Goal: Information Seeking & Learning: Learn about a topic

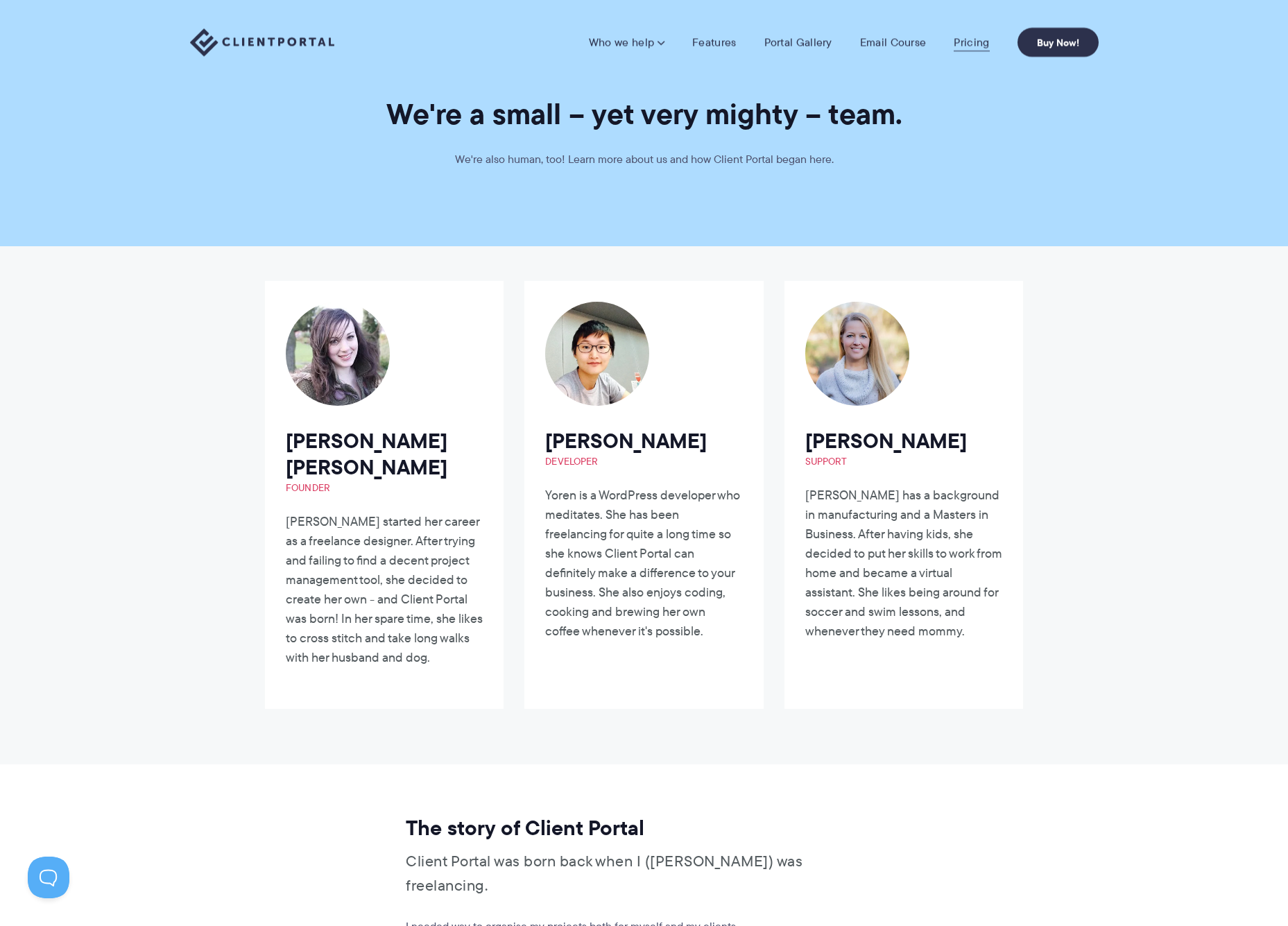
click at [960, 44] on link "Pricing" at bounding box center [971, 43] width 36 height 14
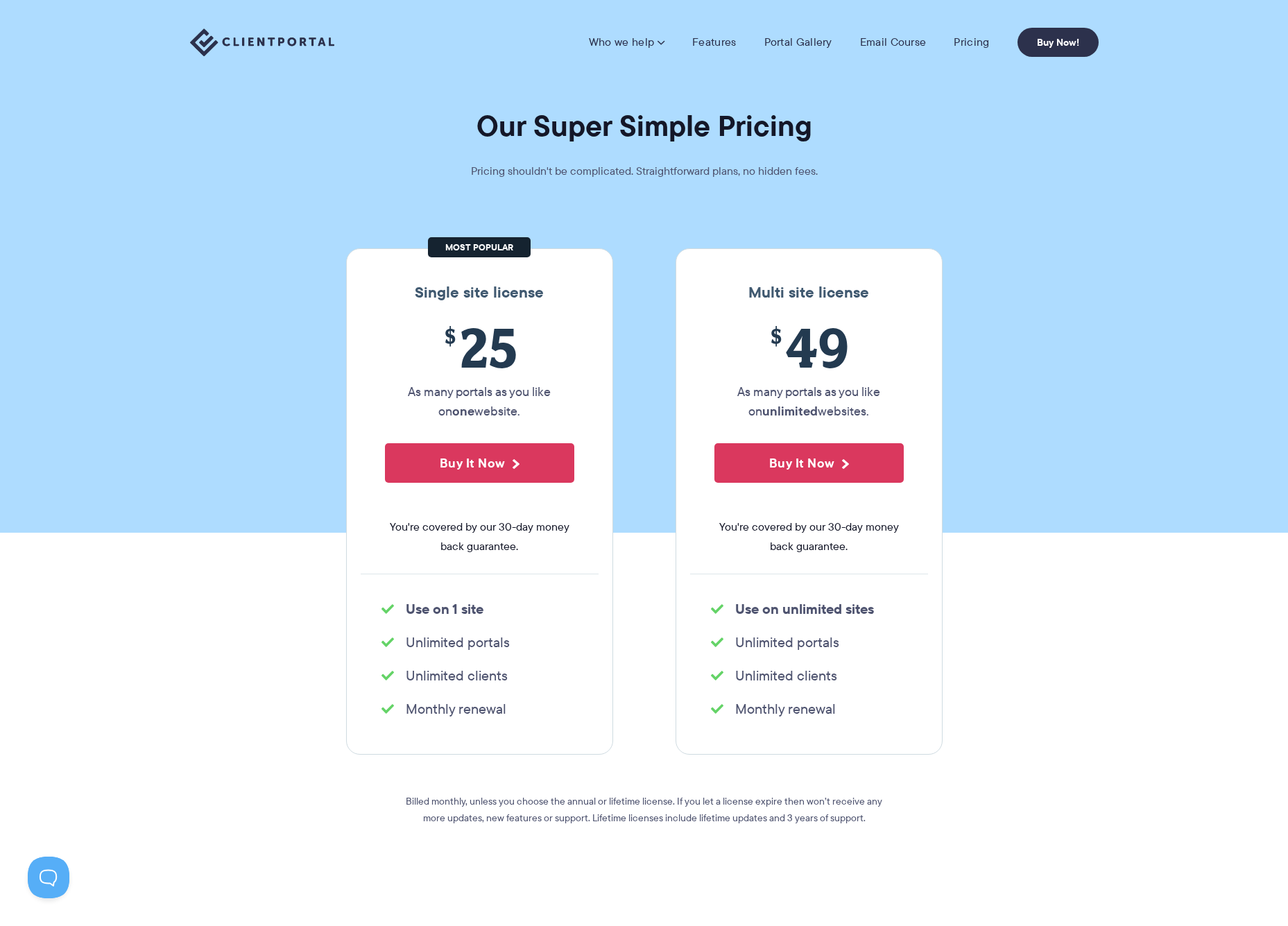
click at [871, 108] on h1 "Our Super Simple Pricing" at bounding box center [644, 125] width 1288 height 37
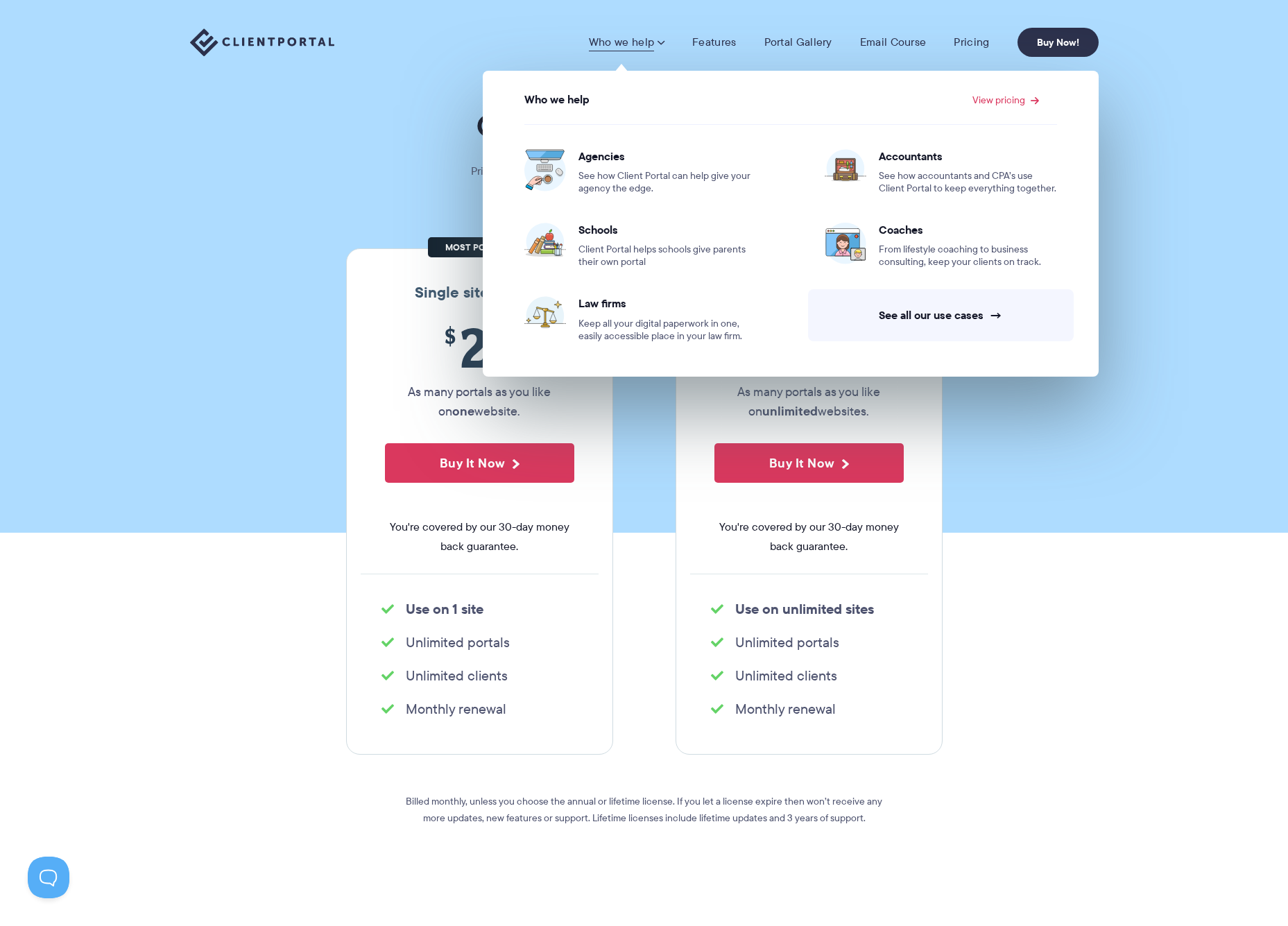
click at [641, 47] on link "Who we help" at bounding box center [626, 43] width 76 height 14
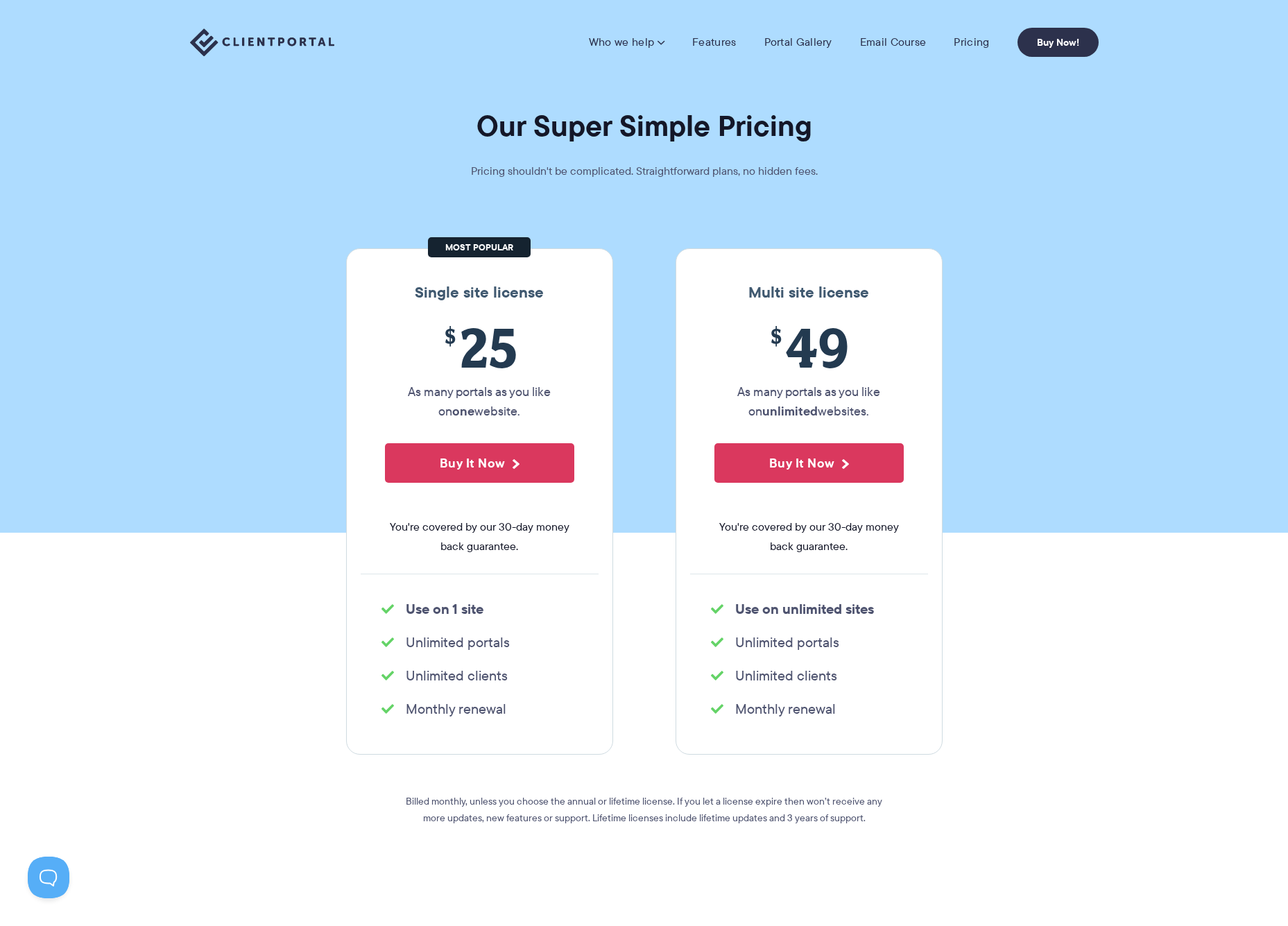
click at [641, 47] on link "Who we help" at bounding box center [626, 43] width 76 height 14
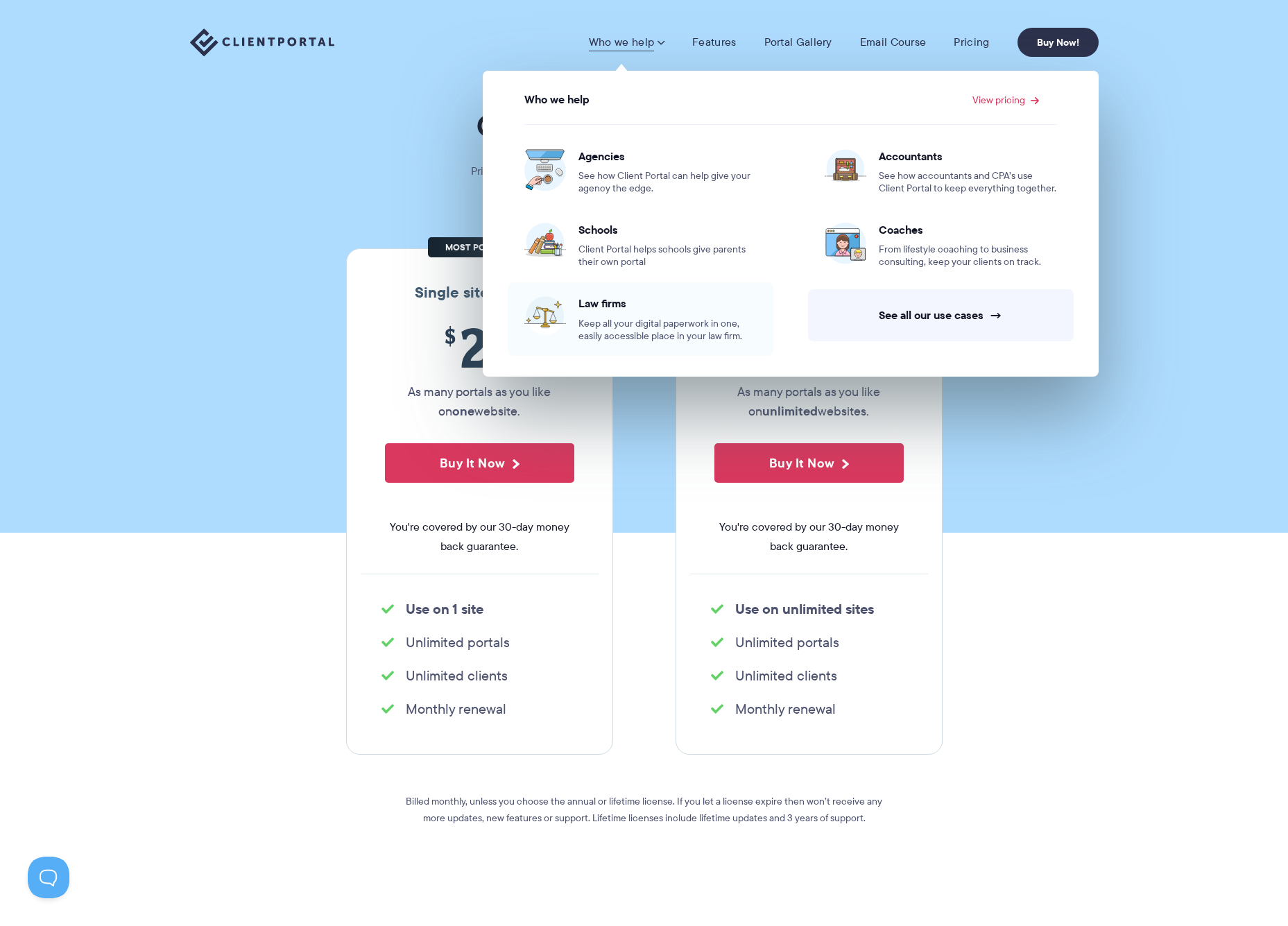
click at [609, 303] on span "Law firms" at bounding box center [667, 303] width 178 height 14
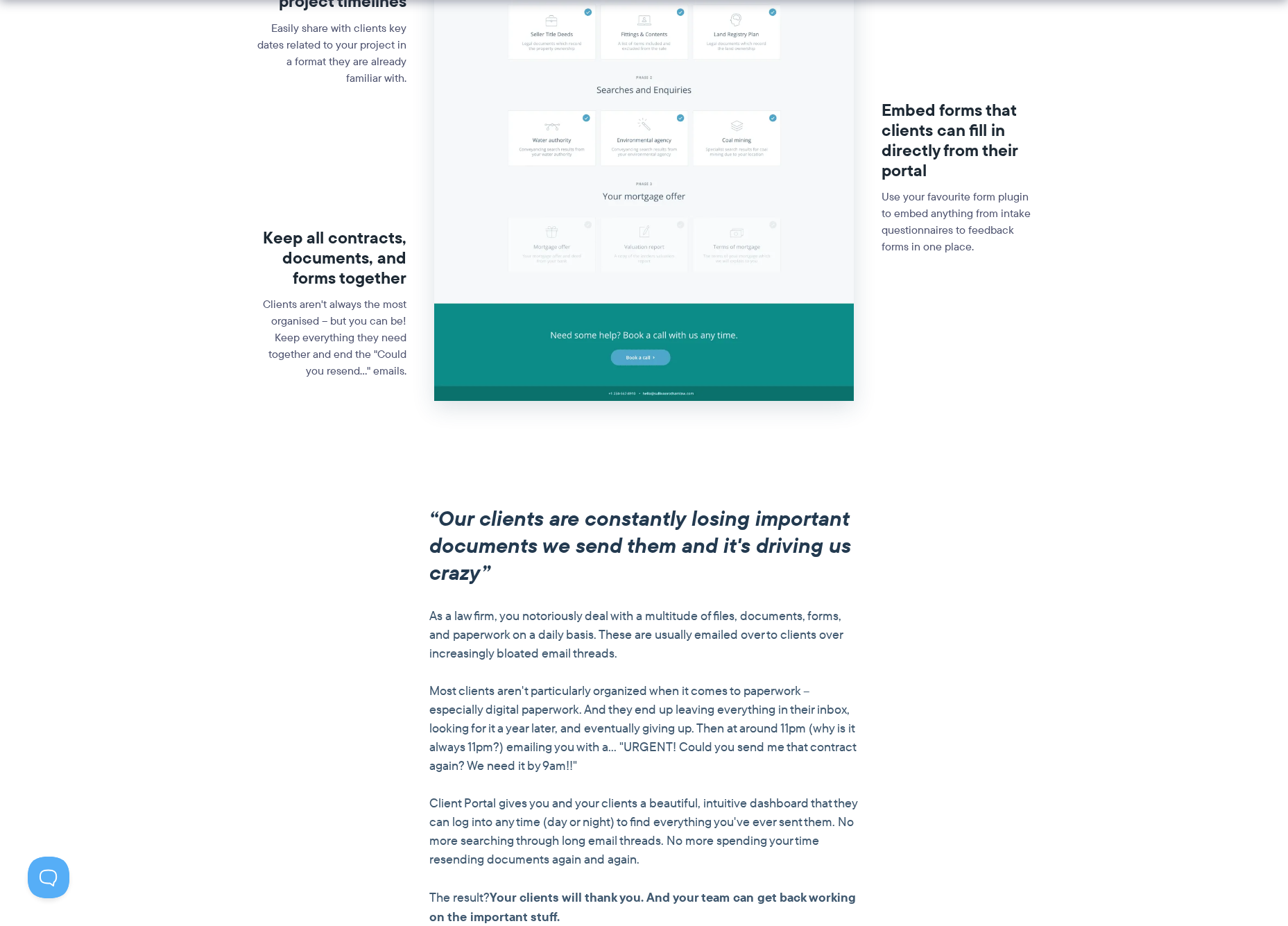
scroll to position [1789, 0]
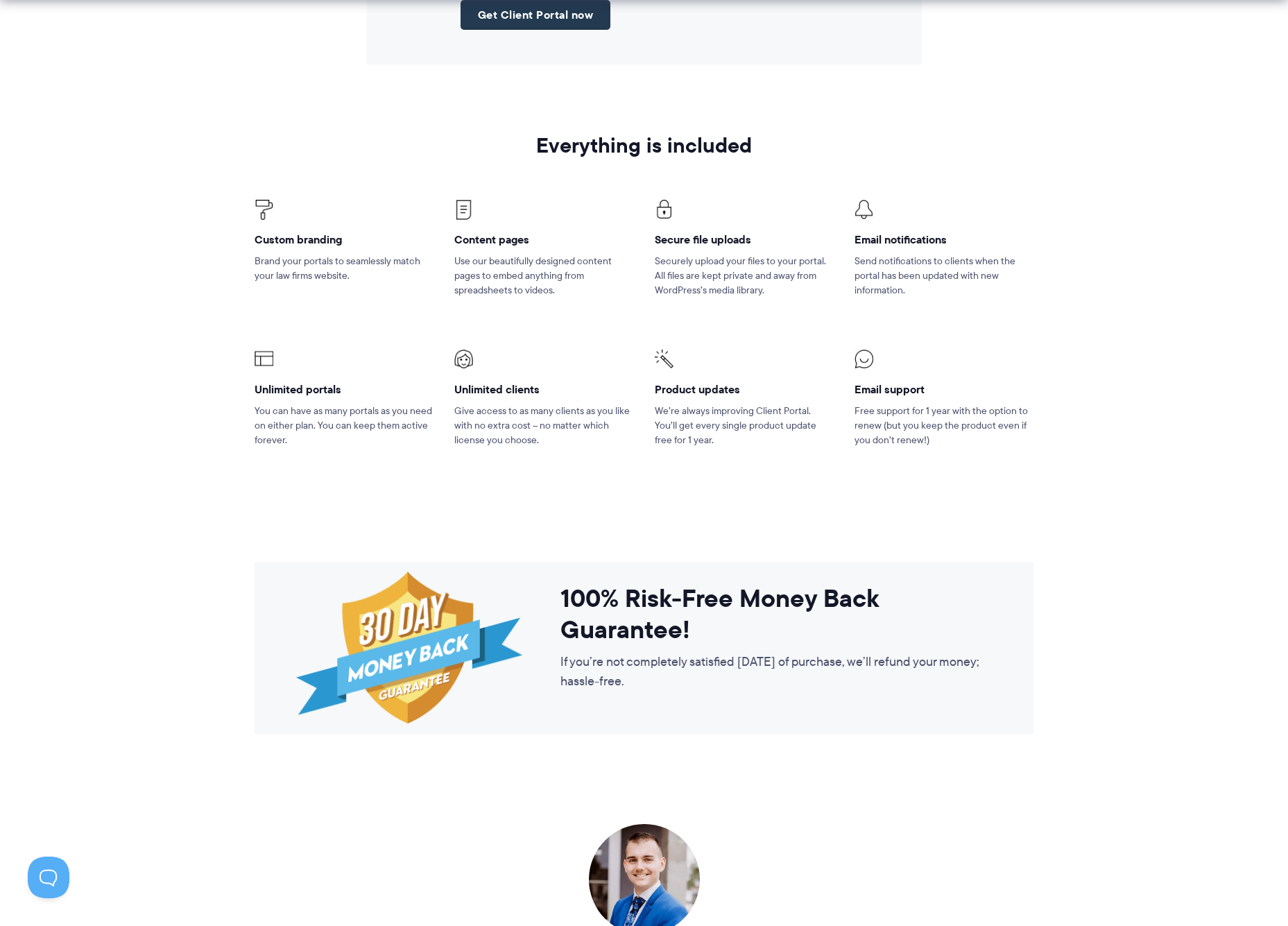
click at [1028, 170] on ul "Custom branding Brand your portals to seamlessly match your law firms website. …" at bounding box center [643, 324] width 800 height 317
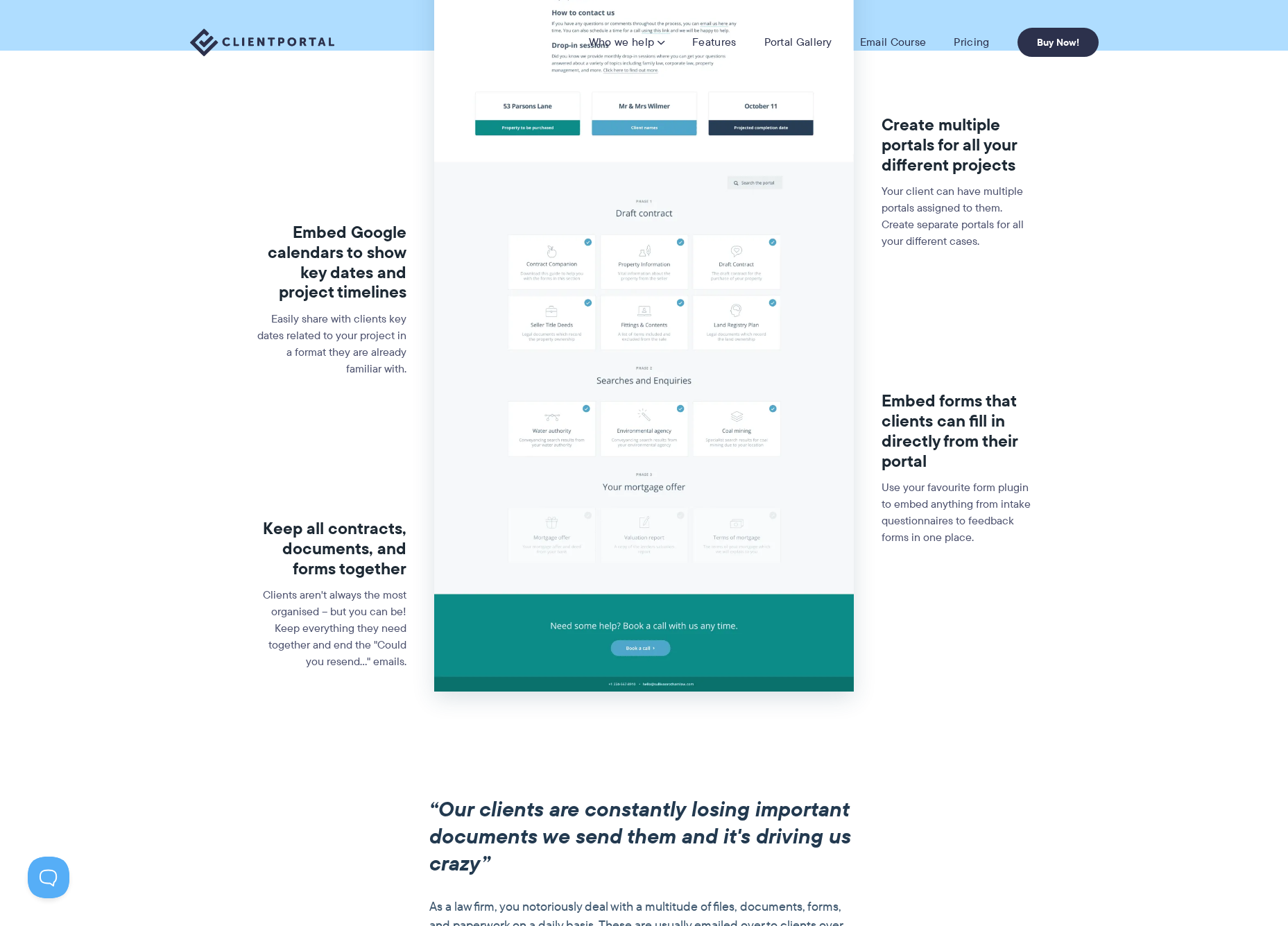
scroll to position [0, 0]
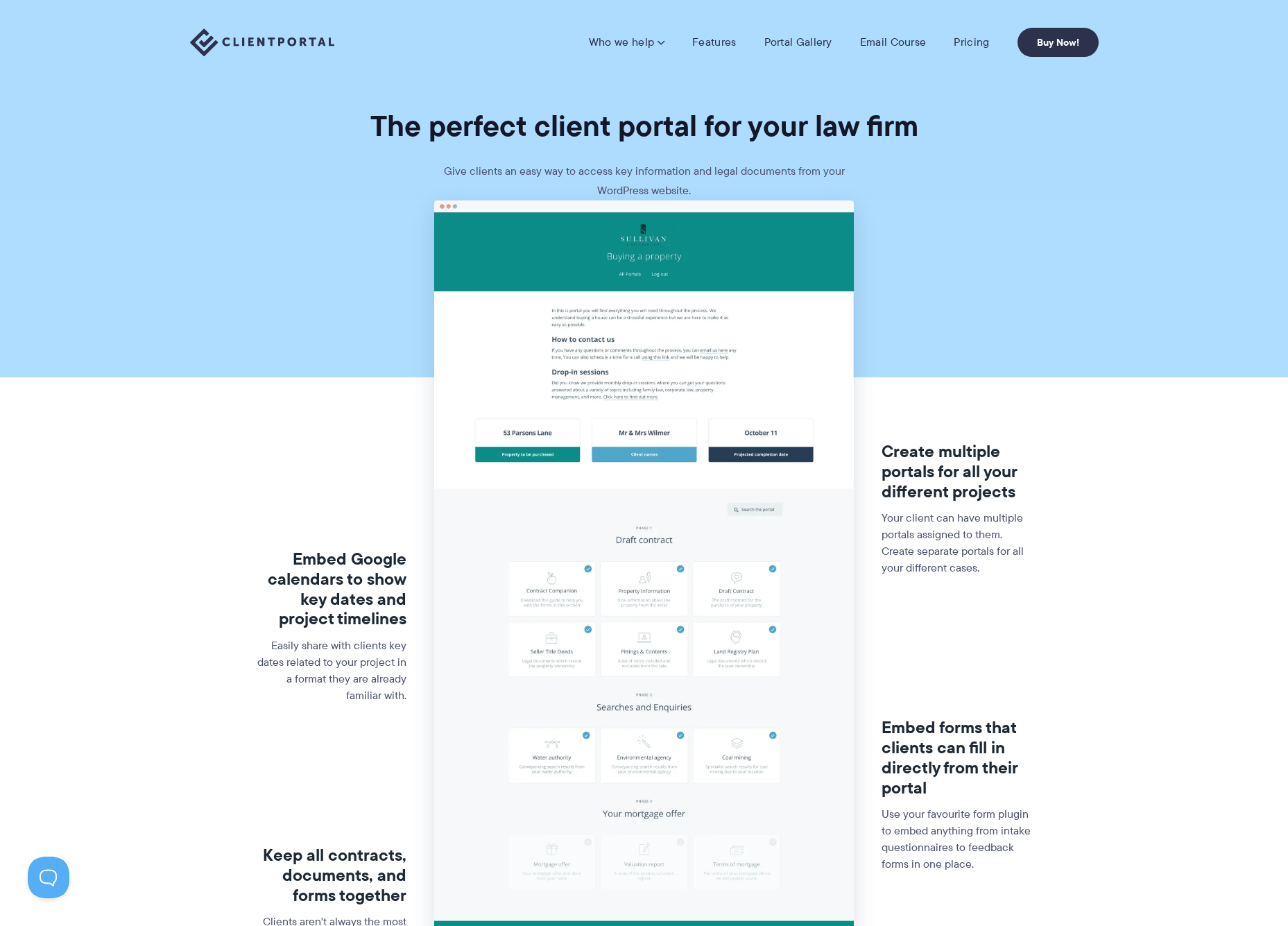
click at [1036, 282] on section "Embed Google calendars to show key dates and project timelines Easily share wit…" at bounding box center [644, 661] width 1288 height 923
click at [700, 329] on img at bounding box center [644, 608] width 419 height 817
click at [701, 439] on img at bounding box center [644, 608] width 419 height 817
click at [711, 31] on nav "Who we help Who we help View pricing Agencies See how Client Portal can help gi…" at bounding box center [843, 42] width 510 height 29
click at [711, 38] on link "Features" at bounding box center [714, 43] width 44 height 14
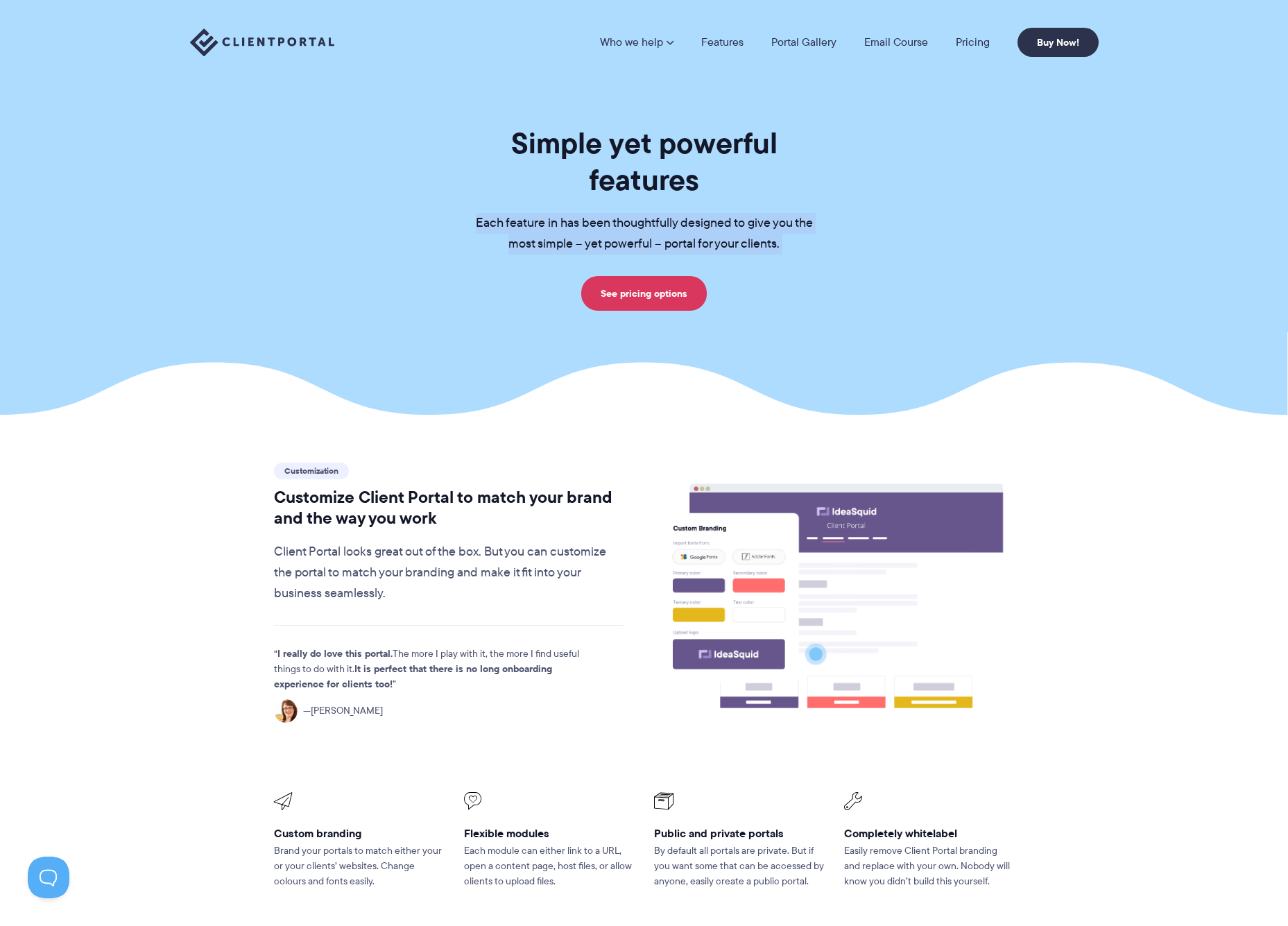
drag, startPoint x: 455, startPoint y: 218, endPoint x: 823, endPoint y: 253, distance: 369.7
click at [823, 253] on div "Simple yet powerful features Each feature in has been thoughtfully designed to …" at bounding box center [644, 218] width 381 height 186
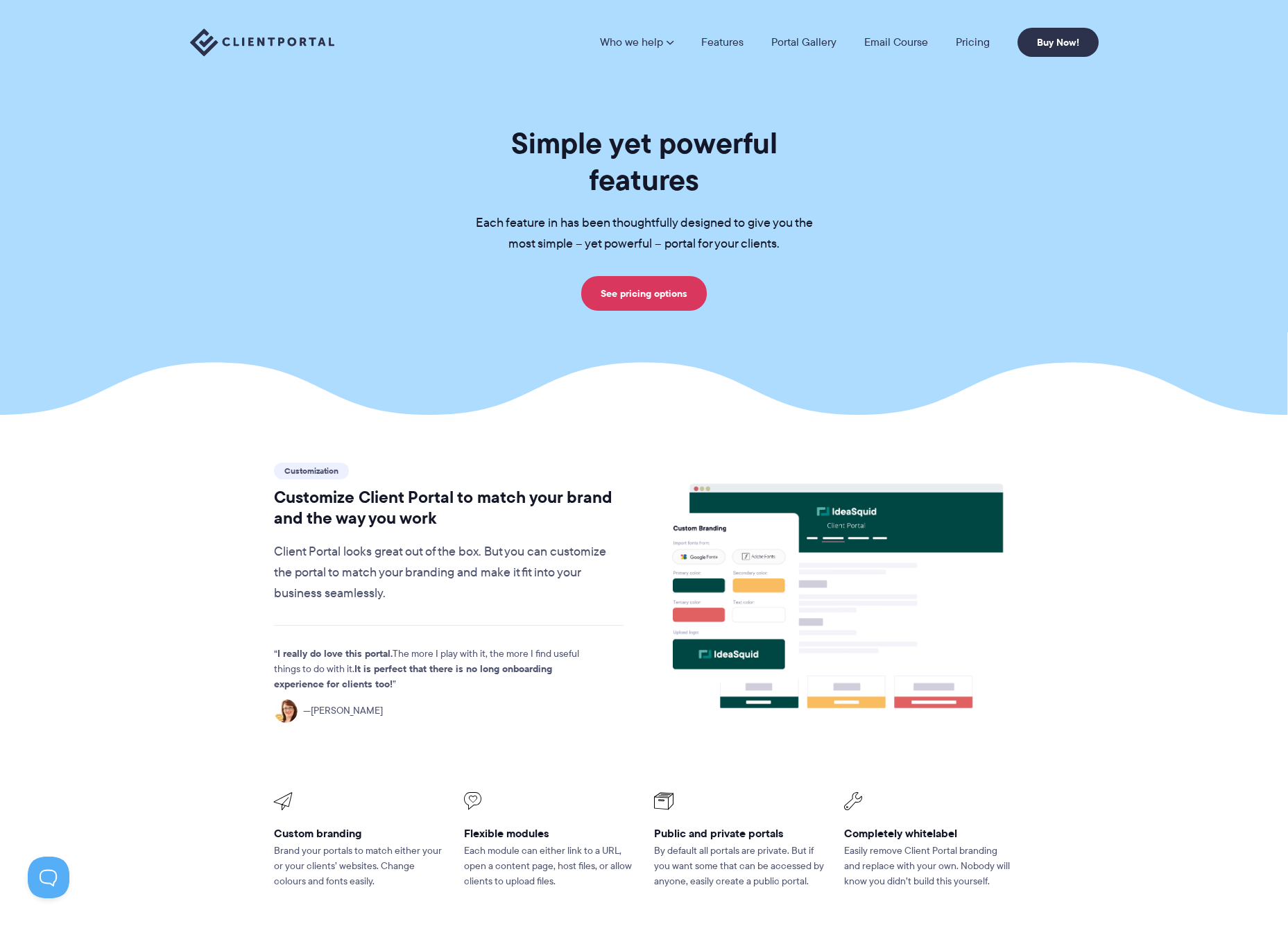
click at [414, 533] on div "Customization Customize Client Portal to match your brand and the way you work …" at bounding box center [449, 532] width 350 height 144
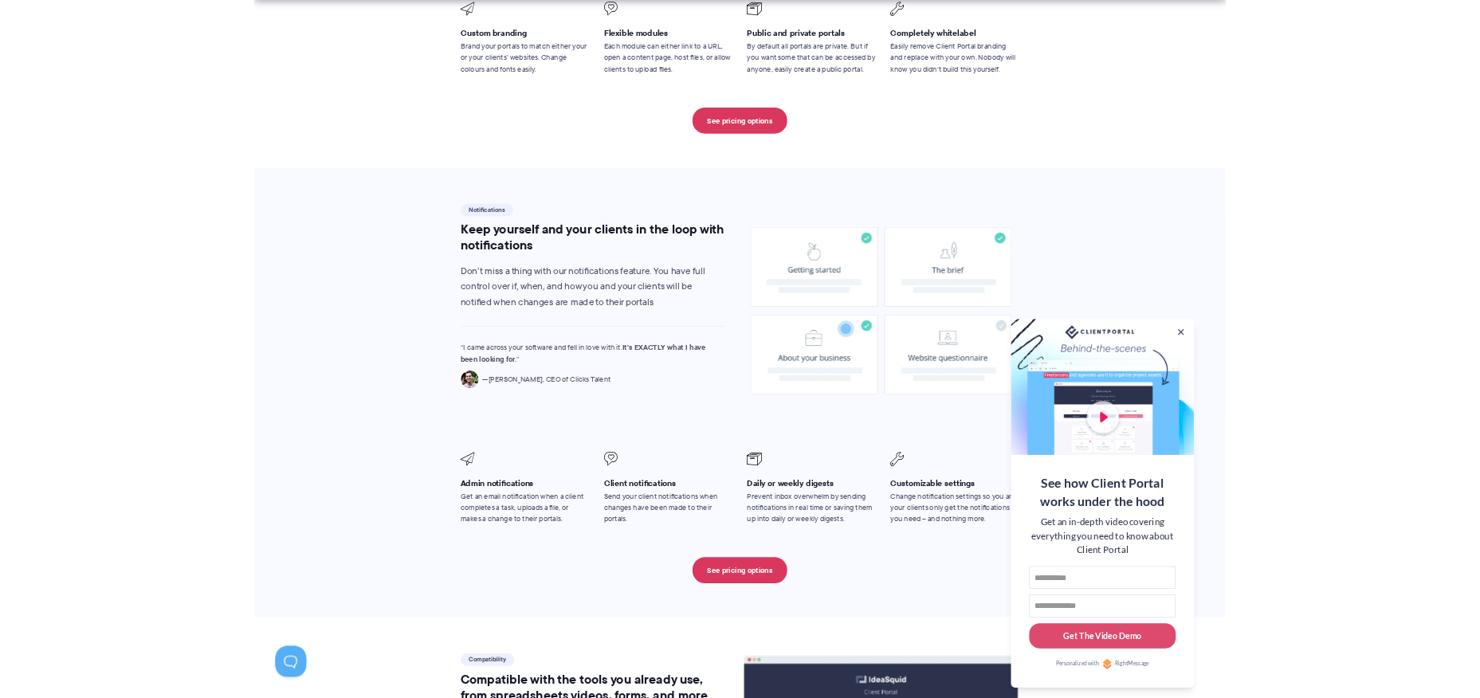
scroll to position [1095, 0]
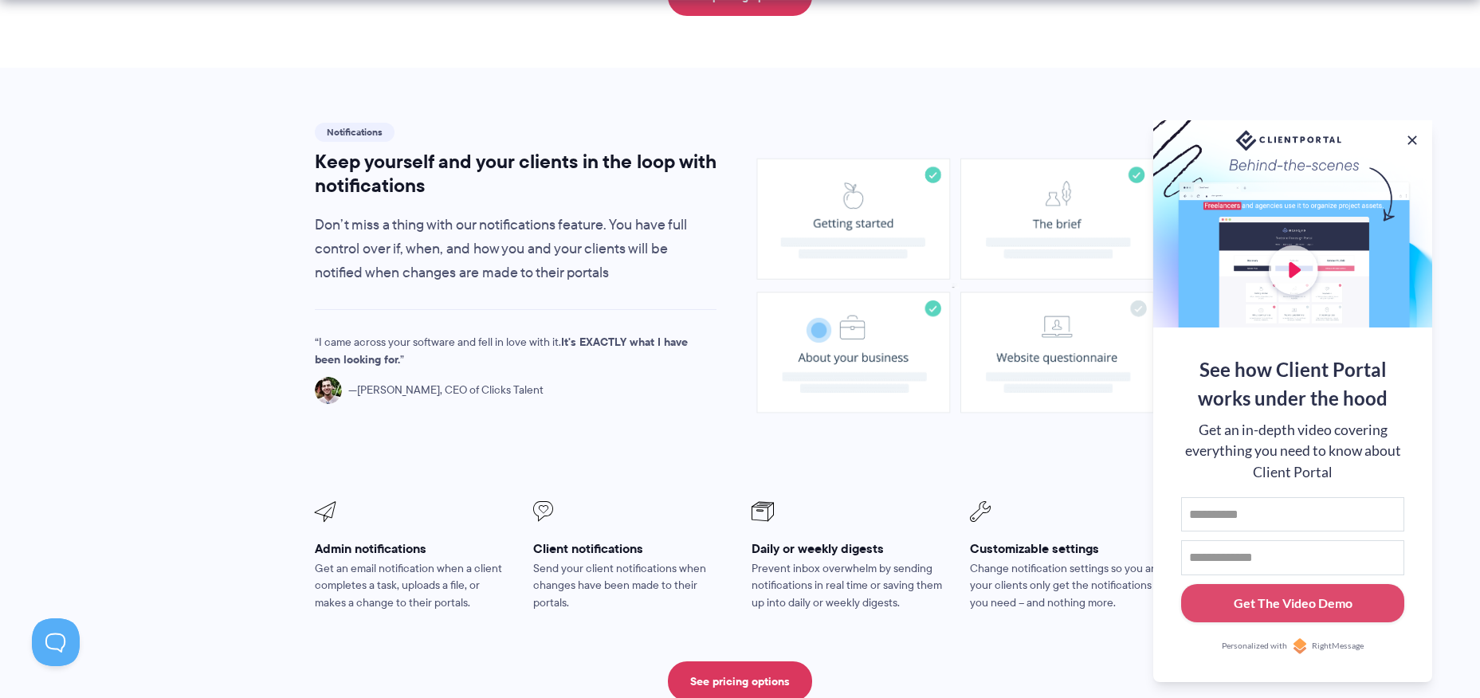
drag, startPoint x: 833, startPoint y: 347, endPoint x: 887, endPoint y: 337, distance: 55.0
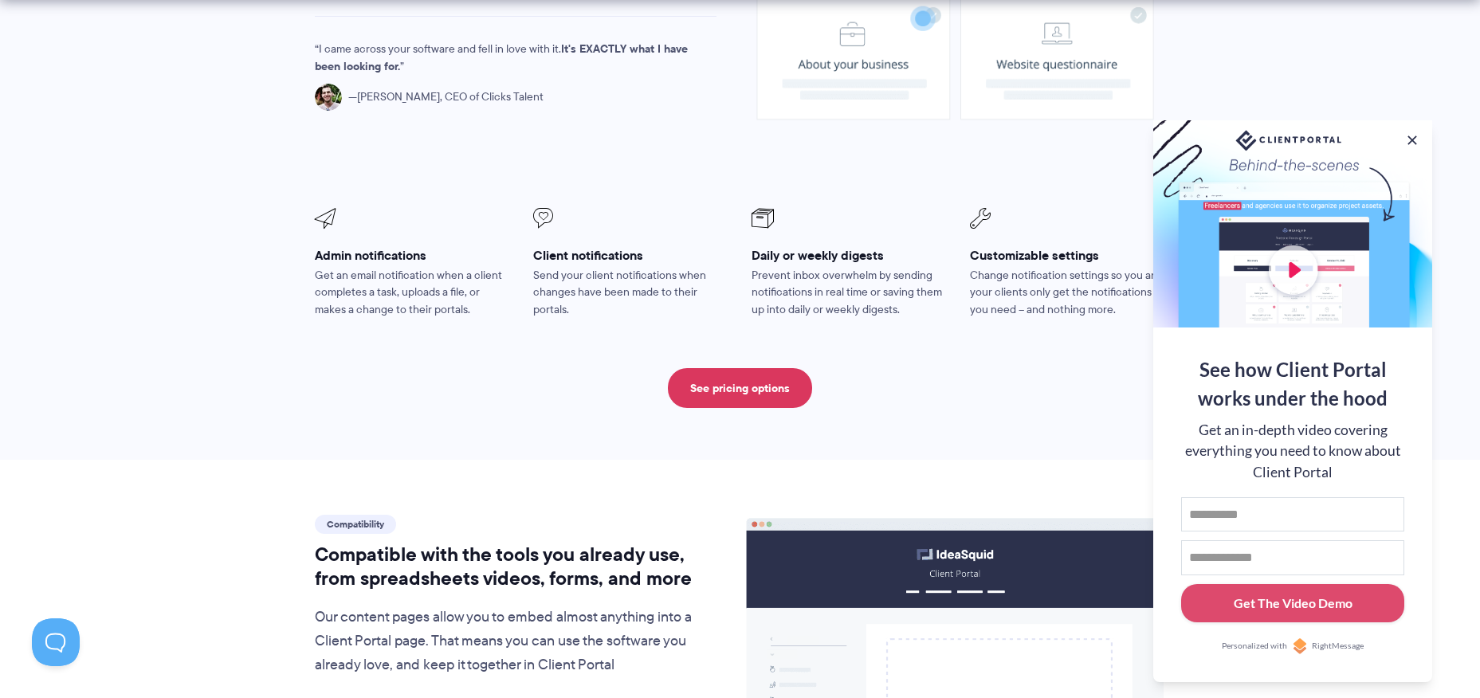
scroll to position [1552, 0]
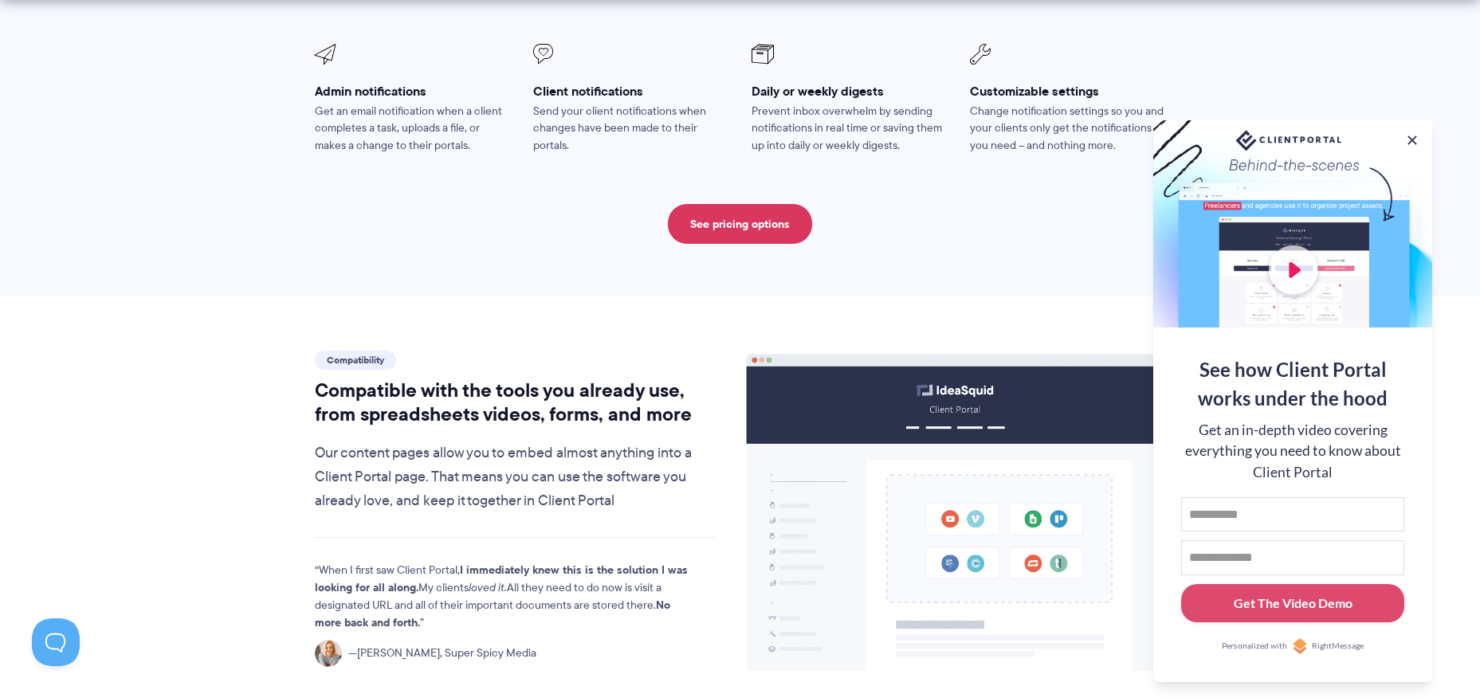
click at [947, 549] on image at bounding box center [955, 514] width 417 height 318
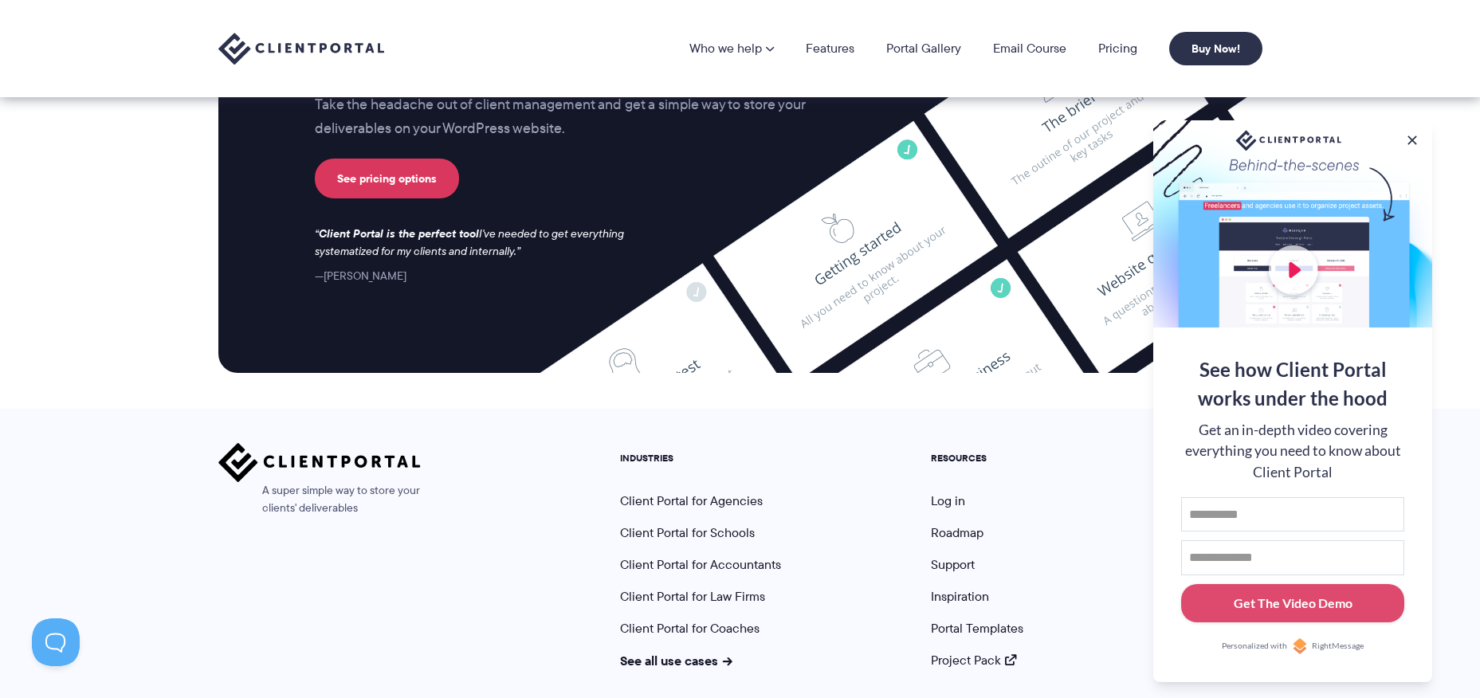
scroll to position [4149, 0]
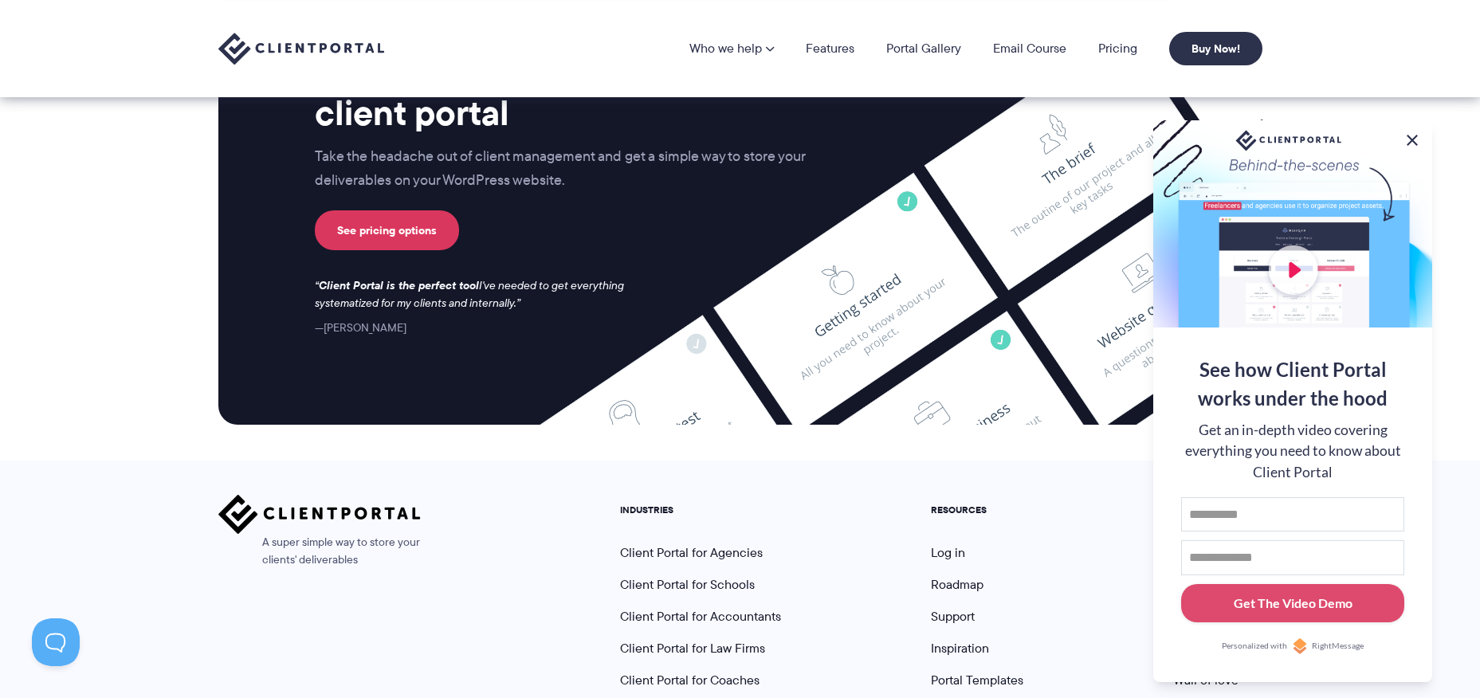
click at [1409, 137] on button at bounding box center [1411, 140] width 19 height 19
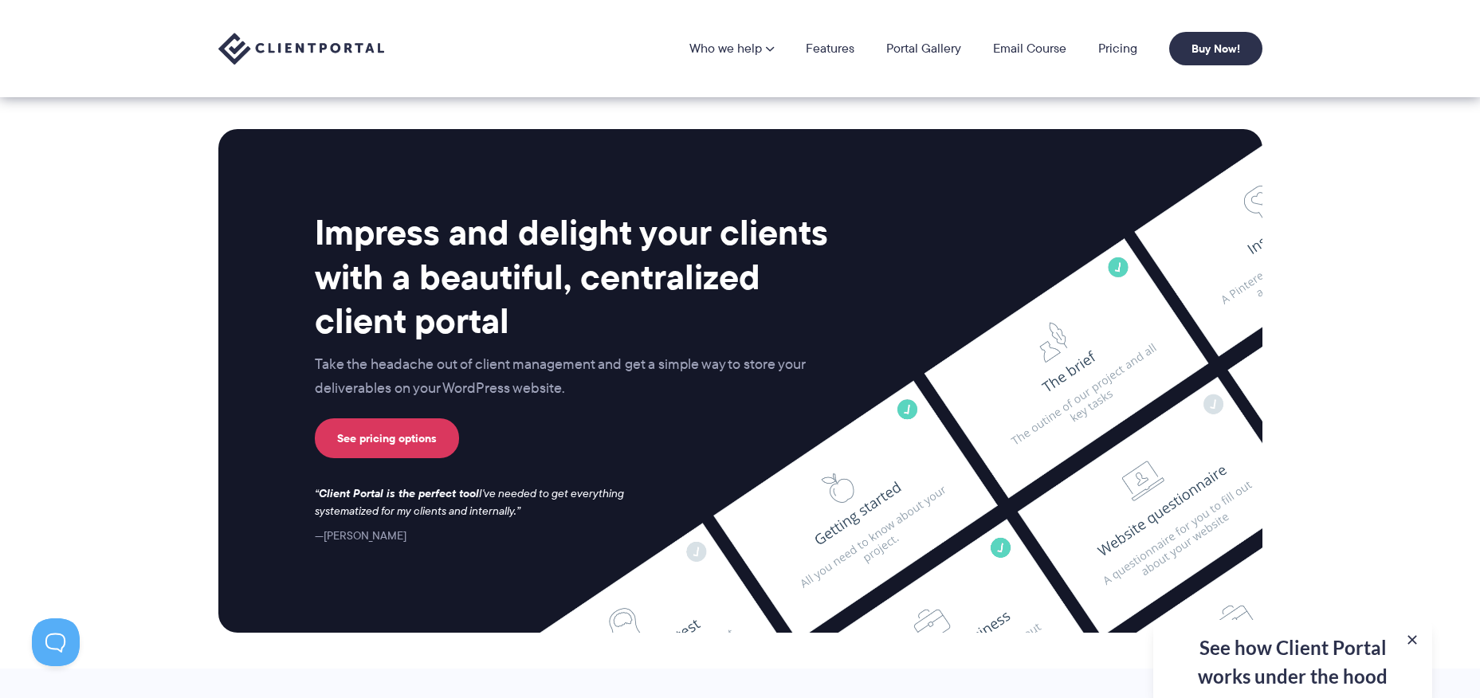
scroll to position [3885, 0]
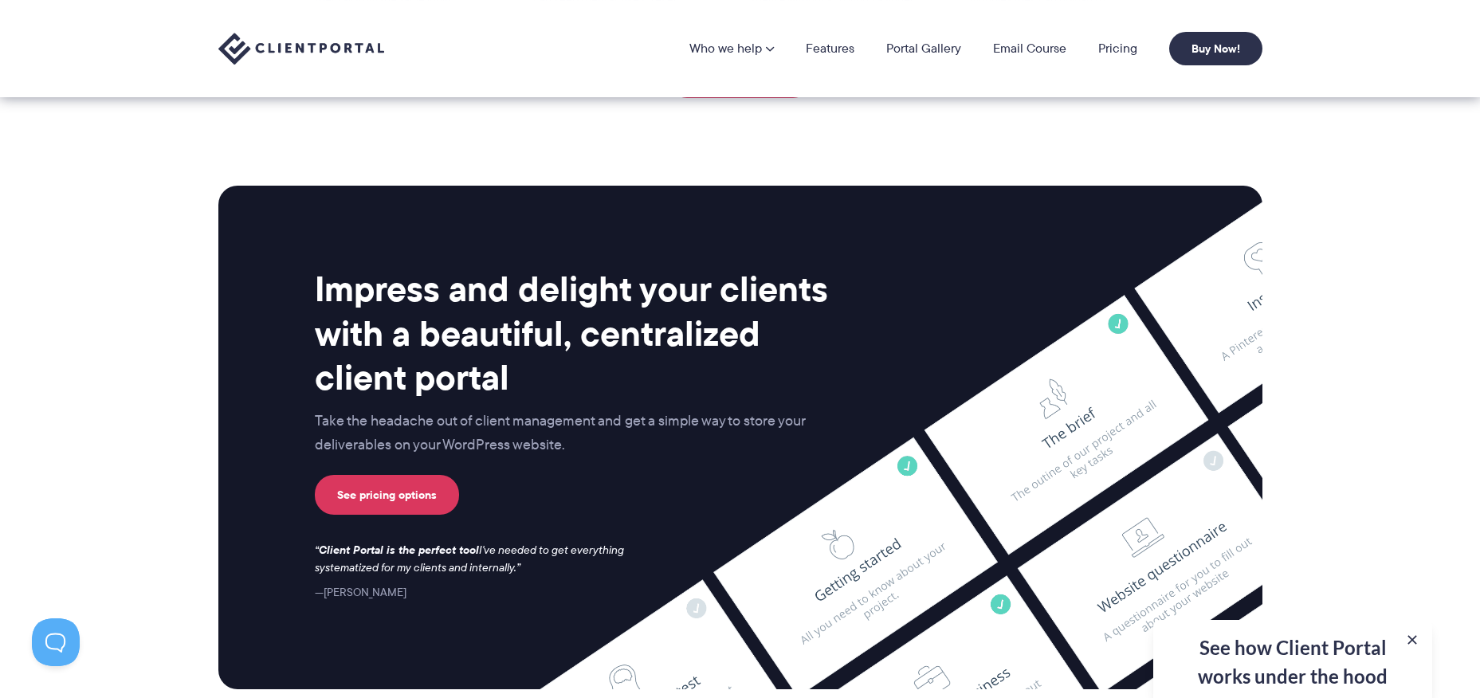
click at [497, 590] on div "Impress and delight your clients with a beautiful, centralized client portal Ta…" at bounding box center [740, 437] width 1044 height 503
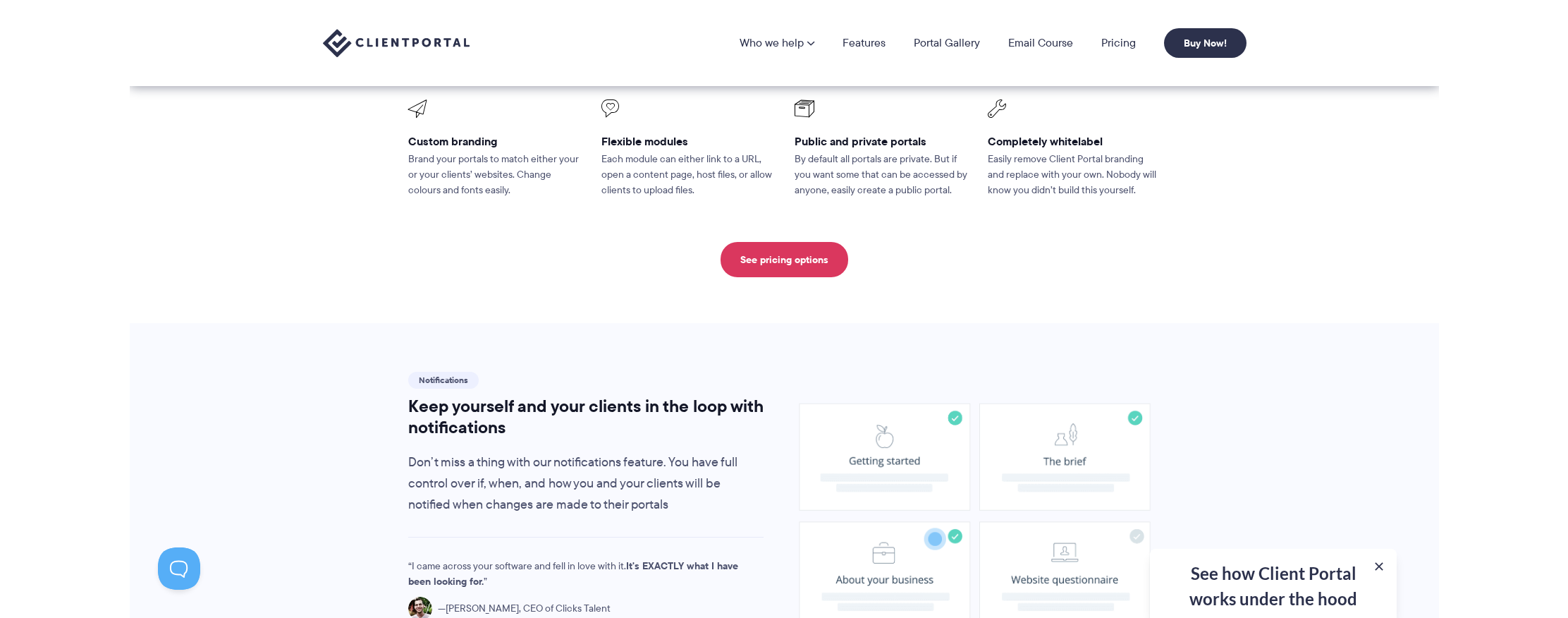
scroll to position [0, 0]
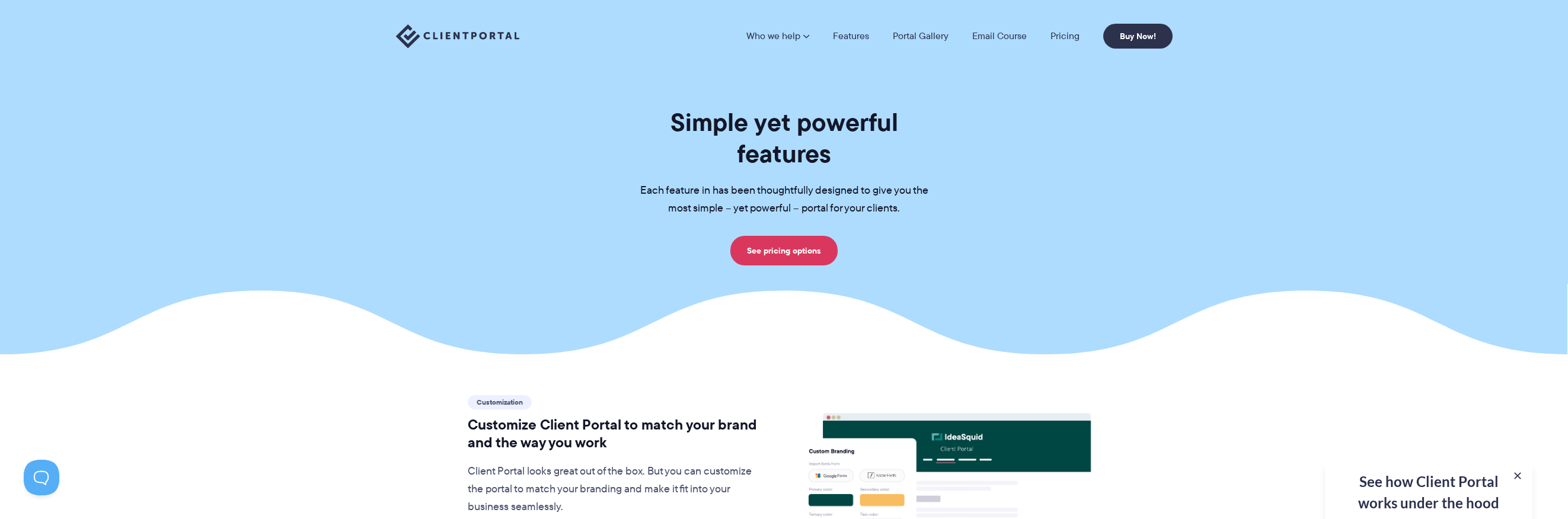
click at [989, 220] on div "Simple yet powerful features Each feature in has been thoughtfully designed to …" at bounding box center [784, 186] width 807 height 159
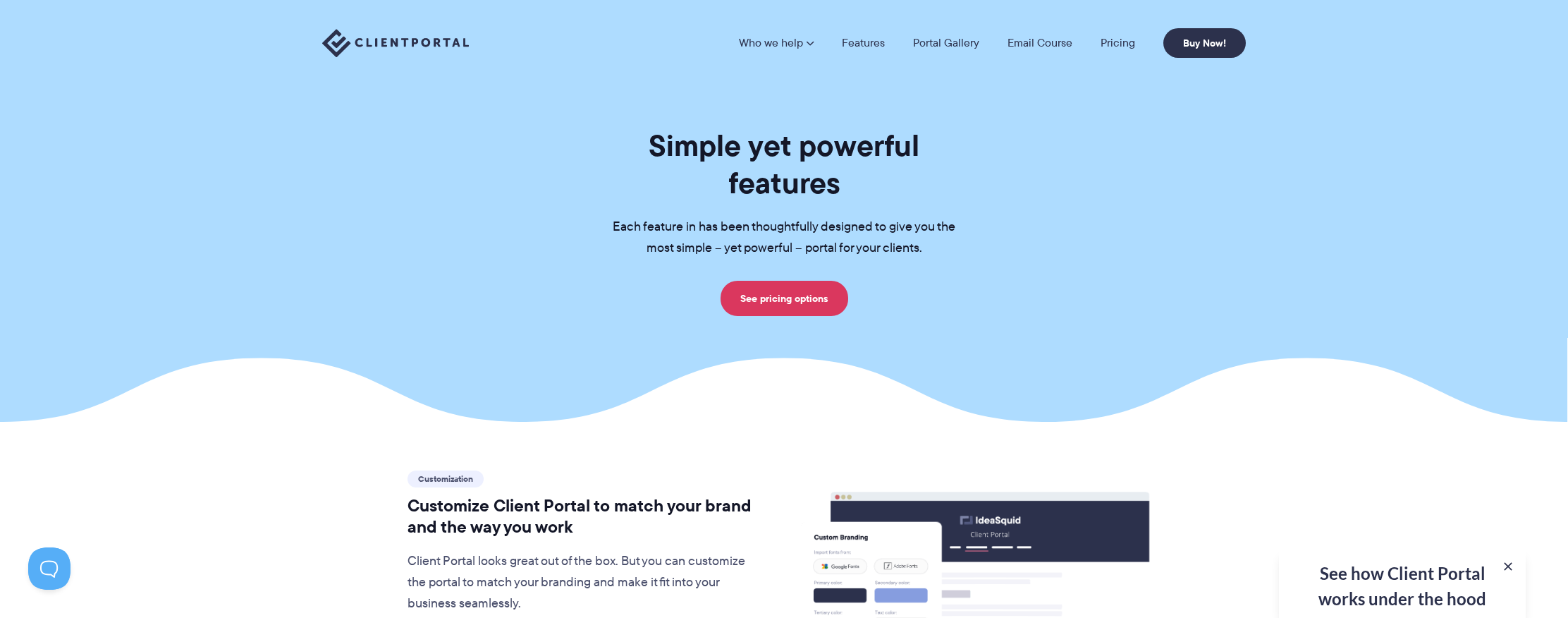
click at [536, 356] on section "Simple yet powerful features Each feature in has been thoughtfully designed to …" at bounding box center [784, 211] width 1568 height 421
